Goal: Task Accomplishment & Management: Manage account settings

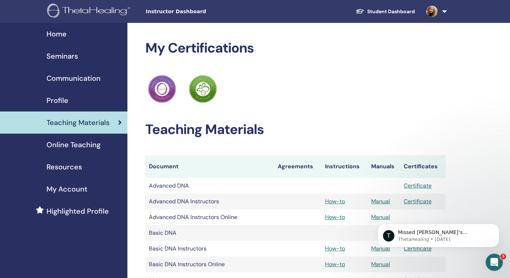
click at [387, 9] on link "Student Dashboard" at bounding box center [385, 11] width 70 height 13
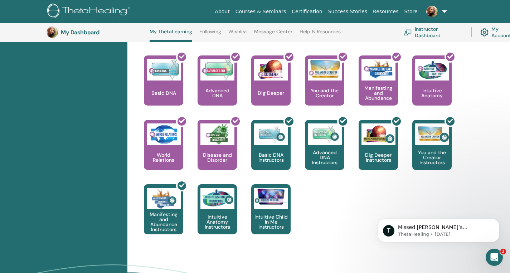
scroll to position [310, 0]
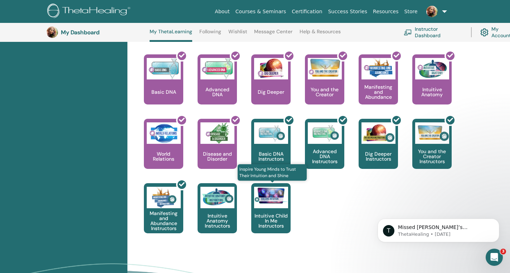
click at [270, 206] on div at bounding box center [271, 197] width 34 height 21
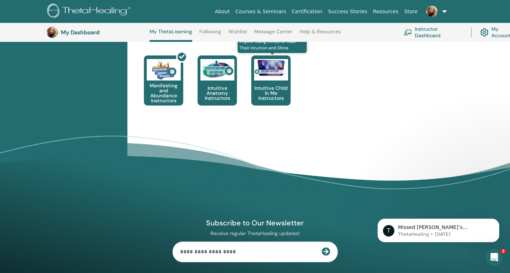
scroll to position [454, 0]
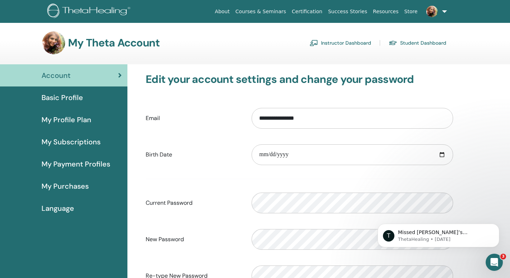
scroll to position [2, 0]
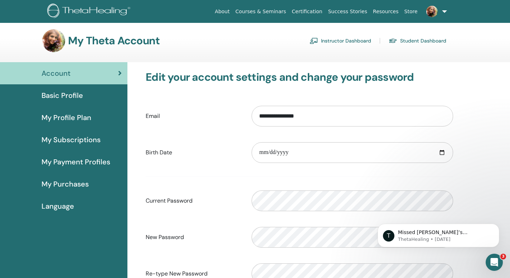
click at [58, 95] on span "Basic Profile" at bounding box center [61, 95] width 41 height 11
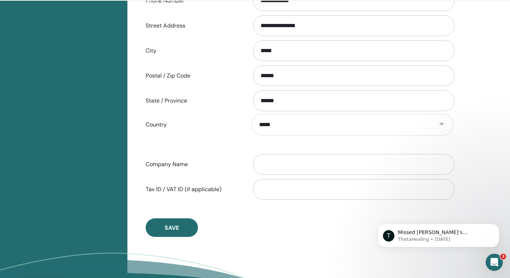
scroll to position [282, 0]
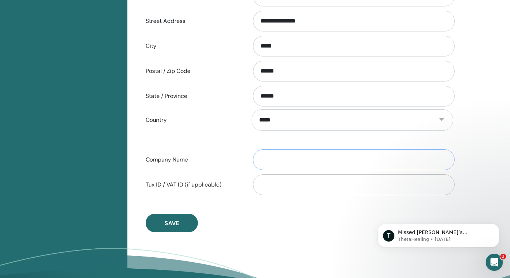
click at [267, 161] on input "Company Name" at bounding box center [353, 159] width 201 height 21
click at [285, 159] on input "**********" at bounding box center [353, 159] width 201 height 21
click at [300, 160] on input "**********" at bounding box center [353, 159] width 201 height 21
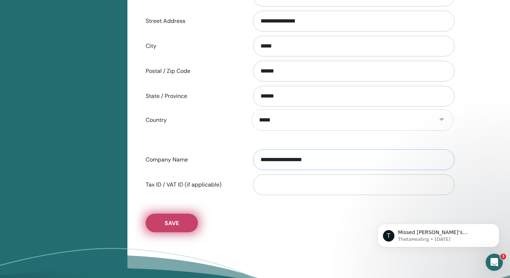
type input "**********"
click at [172, 219] on button "Save" at bounding box center [172, 223] width 52 height 19
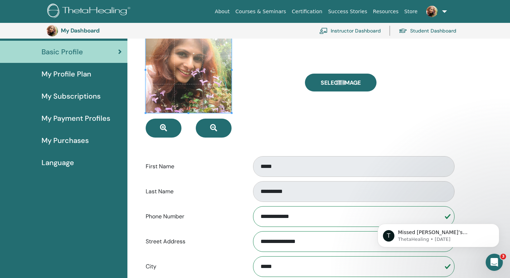
scroll to position [29, 0]
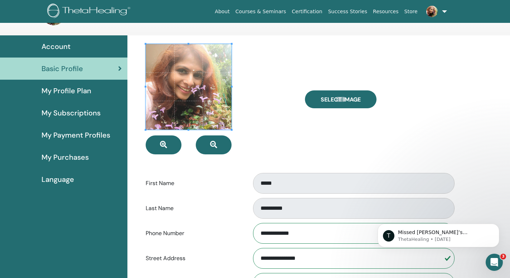
click at [55, 48] on span "Account" at bounding box center [55, 46] width 29 height 11
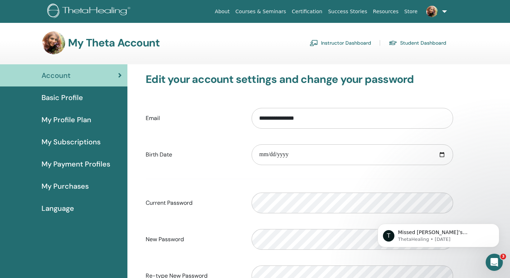
click at [73, 122] on span "My Profile Plan" at bounding box center [66, 119] width 50 height 11
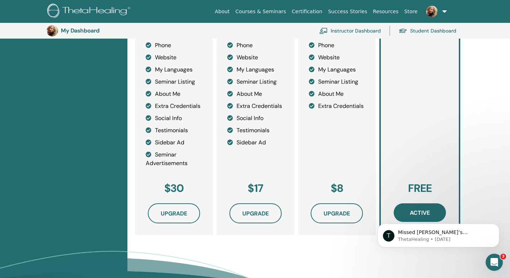
scroll to position [200, 0]
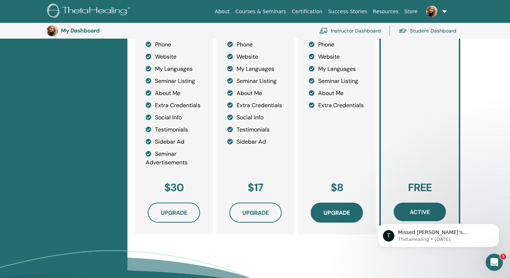
click at [330, 210] on span "Upgrade" at bounding box center [336, 213] width 26 height 8
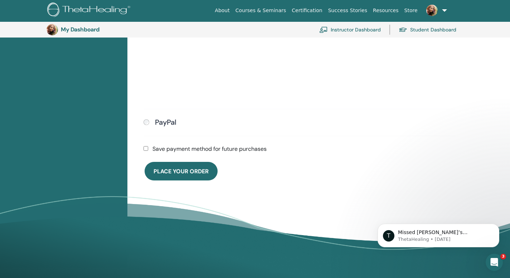
scroll to position [242, 0]
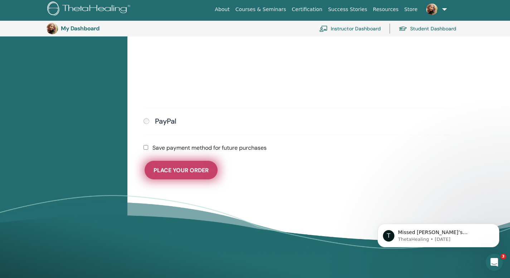
click at [192, 169] on span "Place Your Order" at bounding box center [180, 171] width 55 height 8
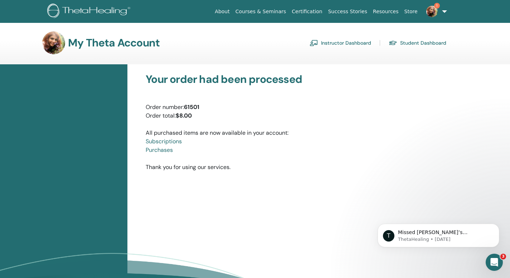
click at [431, 10] on img at bounding box center [431, 11] width 11 height 11
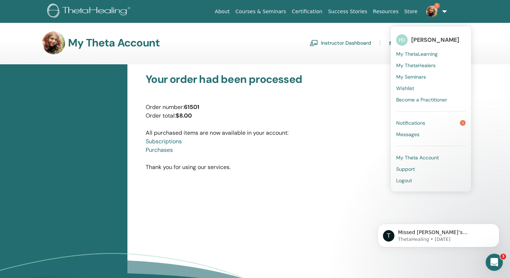
click at [408, 124] on span "Notifications" at bounding box center [410, 123] width 29 height 6
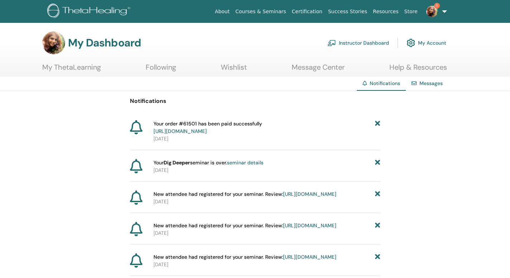
click at [207, 132] on link "https://member.thetahealing.com/member/account/subscriptions/purchases" at bounding box center [179, 131] width 53 height 6
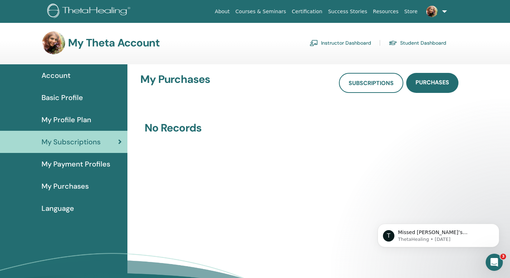
click at [64, 74] on span "Account" at bounding box center [55, 75] width 29 height 11
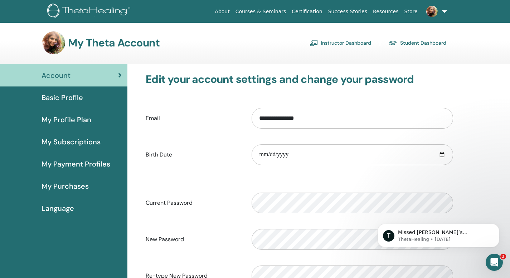
click at [75, 119] on span "My Profile Plan" at bounding box center [66, 119] width 50 height 11
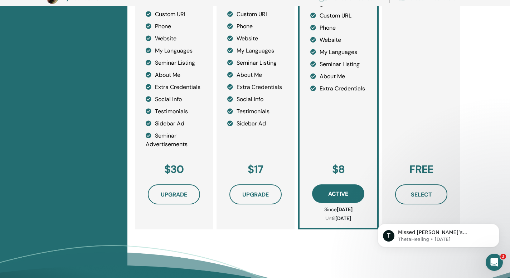
scroll to position [273, 0]
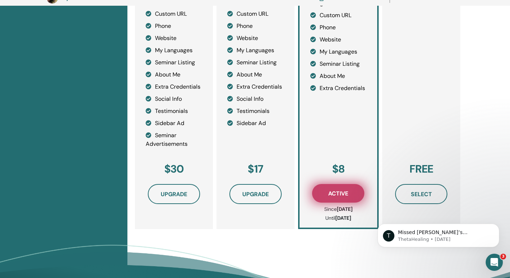
click at [352, 193] on button "Active" at bounding box center [338, 193] width 52 height 19
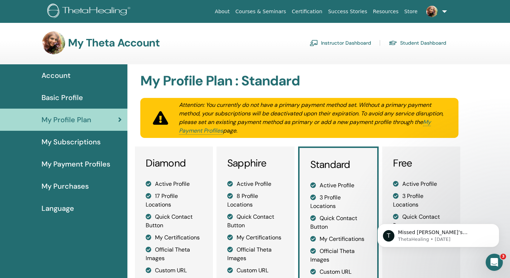
click at [58, 98] on span "Basic Profile" at bounding box center [61, 97] width 41 height 11
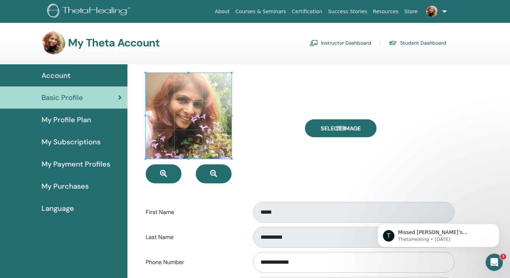
click at [62, 165] on span "My Payment Profiles" at bounding box center [75, 164] width 69 height 11
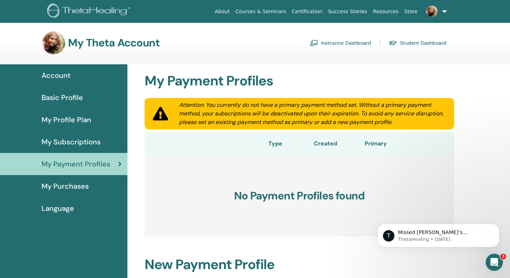
click at [69, 192] on link "My Purchases" at bounding box center [63, 186] width 127 height 22
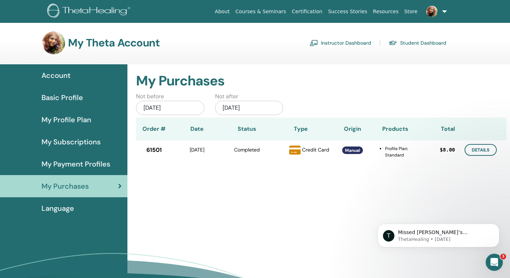
click at [68, 97] on span "Basic Profile" at bounding box center [61, 97] width 41 height 11
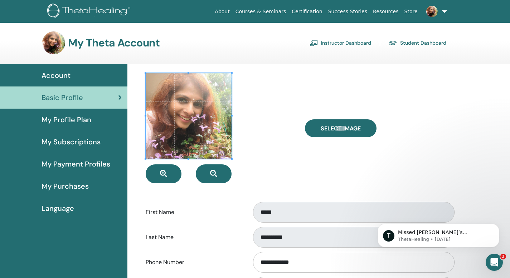
click at [84, 121] on span "My Profile Plan" at bounding box center [66, 119] width 50 height 11
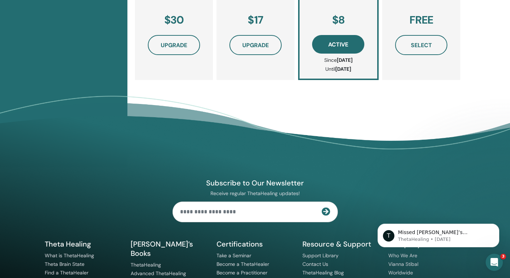
scroll to position [423, 0]
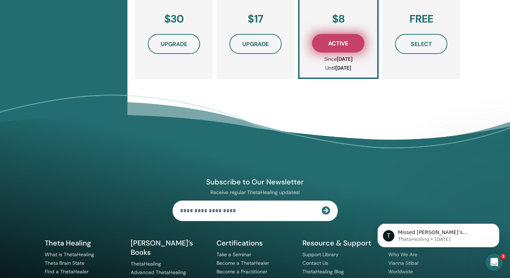
click at [333, 43] on span "Active" at bounding box center [338, 44] width 20 height 8
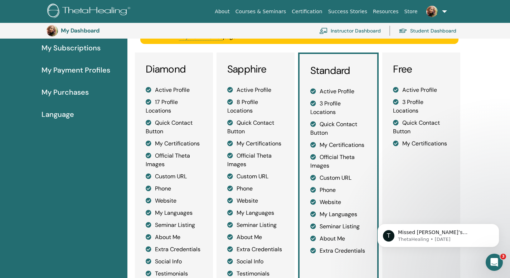
scroll to position [117, 0]
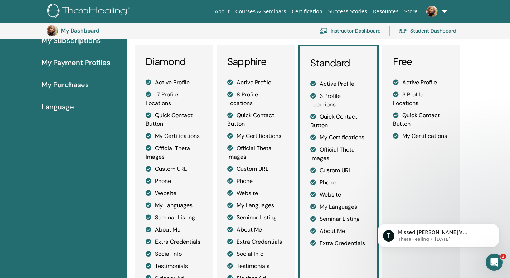
click at [322, 195] on li "Website" at bounding box center [338, 195] width 57 height 9
click at [322, 183] on li "Phone" at bounding box center [338, 182] width 57 height 9
click at [322, 170] on li "Custom URL" at bounding box center [338, 170] width 57 height 9
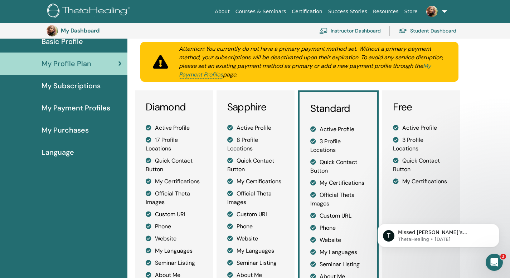
scroll to position [0, 0]
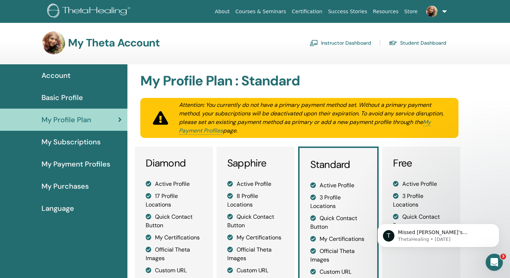
click at [70, 75] on span "Account" at bounding box center [55, 75] width 29 height 11
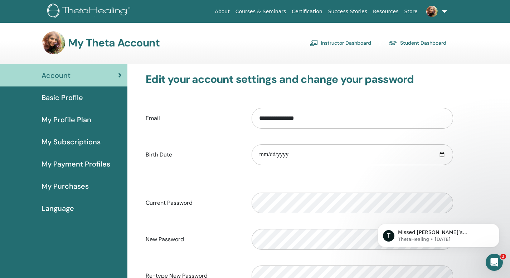
click at [333, 45] on link "Instructor Dashboard" at bounding box center [340, 42] width 62 height 11
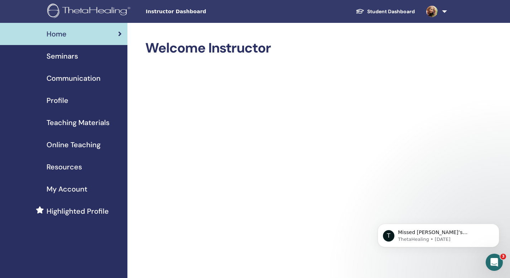
click at [58, 102] on span "Profile" at bounding box center [57, 100] width 22 height 11
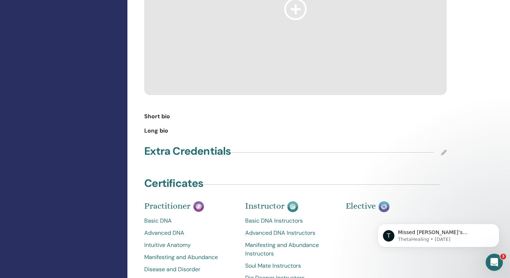
scroll to position [509, 0]
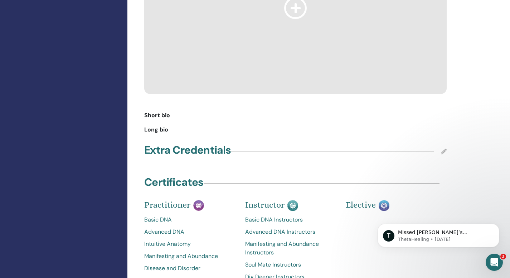
click at [188, 111] on div "Short bio" at bounding box center [295, 115] width 302 height 9
click at [177, 126] on div "Long bio" at bounding box center [295, 130] width 302 height 9
click at [444, 149] on icon at bounding box center [444, 152] width 6 height 6
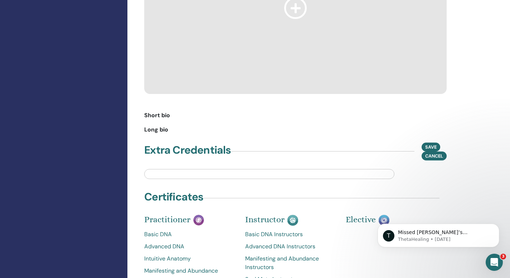
click at [166, 126] on span "Long bio" at bounding box center [156, 130] width 24 height 9
click at [172, 126] on div "Long bio" at bounding box center [295, 130] width 302 height 9
click at [173, 111] on div "Short bio" at bounding box center [295, 115] width 302 height 9
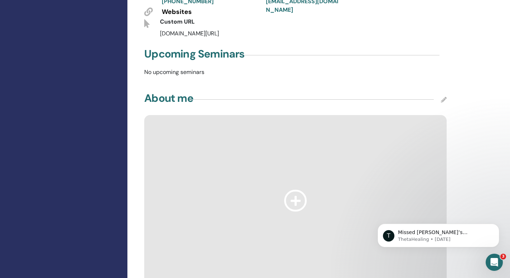
scroll to position [0, 0]
